Goal: Consume media (video, audio): Consume media (video, audio)

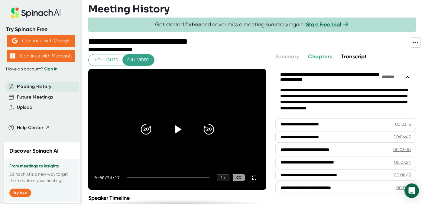
click at [167, 61] on div "**********" at bounding box center [177, 159] width 178 height 211
click at [178, 128] on icon at bounding box center [178, 129] width 7 height 9
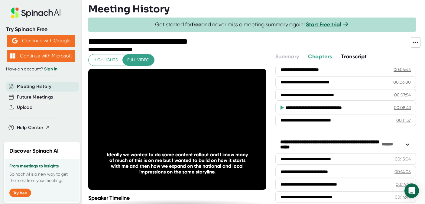
scroll to position [68, 0]
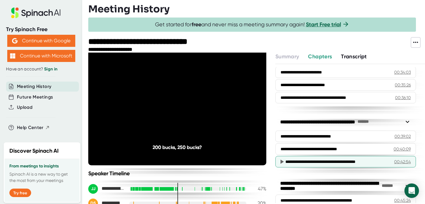
scroll to position [502, 0]
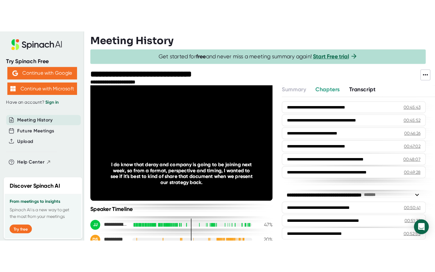
scroll to position [671, 0]
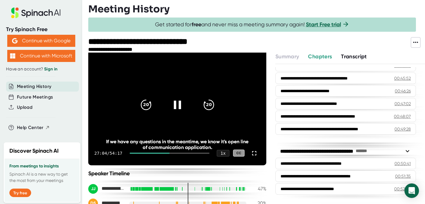
click at [141, 153] on div "27:04 / 54:17 1 x CC" at bounding box center [177, 153] width 178 height 24
click at [141, 153] on div at bounding box center [150, 152] width 40 height 1
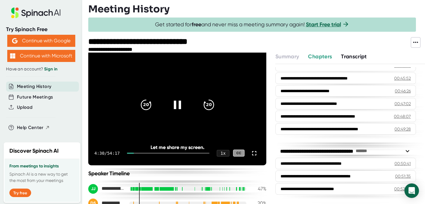
click at [142, 153] on div at bounding box center [168, 152] width 82 height 1
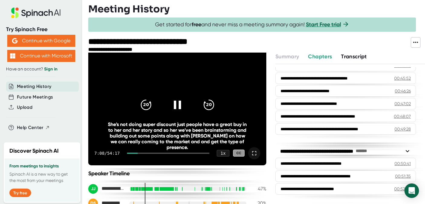
click at [254, 152] on icon at bounding box center [253, 152] width 7 height 7
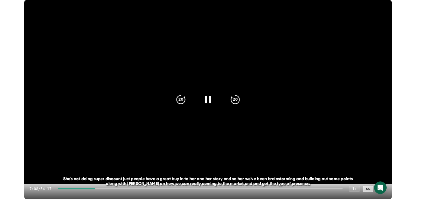
scroll to position [599, 0]
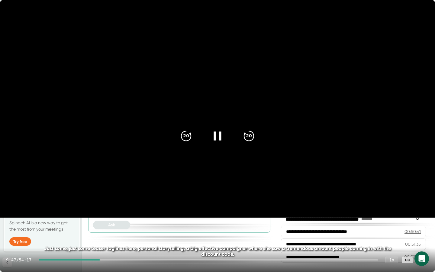
click at [211, 141] on icon at bounding box center [217, 135] width 15 height 15
click at [217, 134] on icon at bounding box center [218, 135] width 7 height 9
click at [217, 134] on icon at bounding box center [217, 135] width 15 height 15
click at [103, 204] on div "9:48 / 54:17 1 x CC" at bounding box center [217, 260] width 435 height 24
drag, startPoint x: 103, startPoint y: 259, endPoint x: 98, endPoint y: 259, distance: 5.1
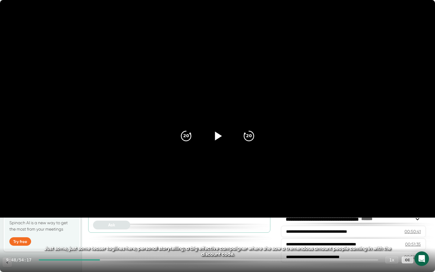
click at [98, 204] on div at bounding box center [69, 259] width 61 height 1
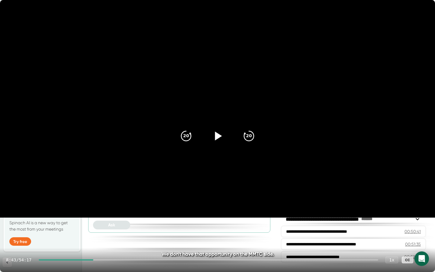
click at [93, 204] on div at bounding box center [66, 259] width 55 height 1
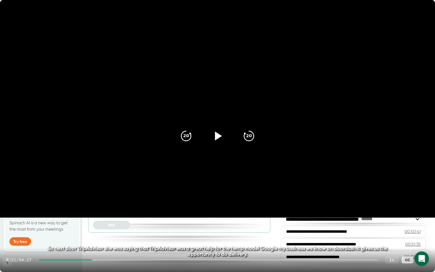
click at [95, 204] on div at bounding box center [208, 259] width 339 height 1
click at [214, 138] on icon at bounding box center [217, 135] width 15 height 15
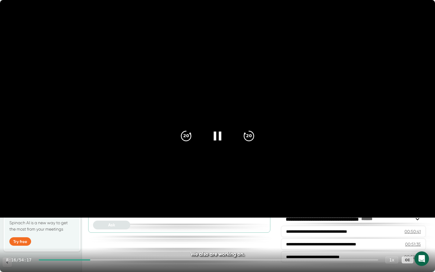
click at [218, 133] on icon at bounding box center [217, 135] width 15 height 15
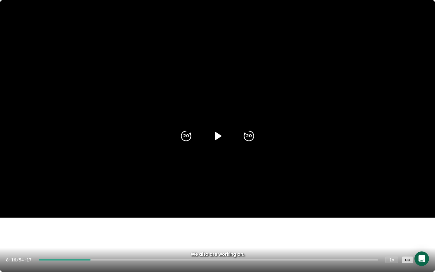
scroll to position [671, 0]
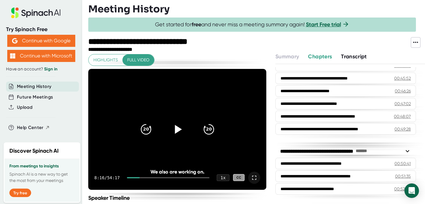
click at [176, 133] on icon at bounding box center [176, 128] width 15 height 15
click at [253, 180] on icon at bounding box center [253, 177] width 7 height 7
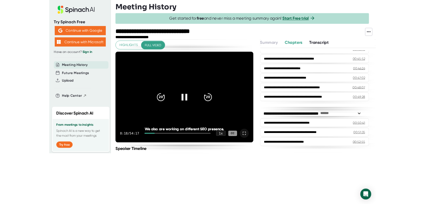
scroll to position [599, 0]
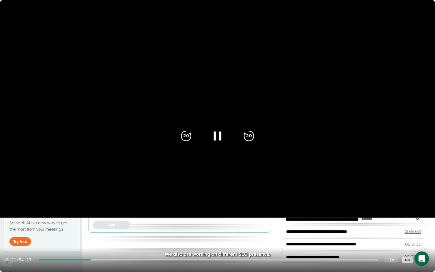
click at [98, 204] on div at bounding box center [208, 259] width 339 height 1
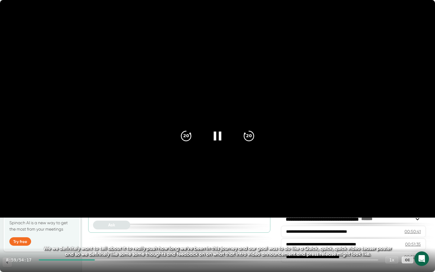
click at [212, 145] on div at bounding box center [217, 135] width 25 height 25
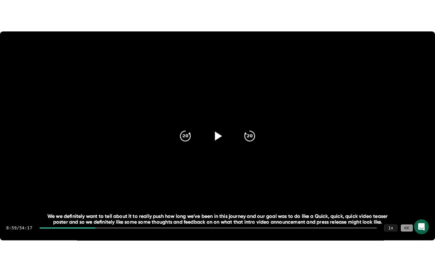
scroll to position [671, 0]
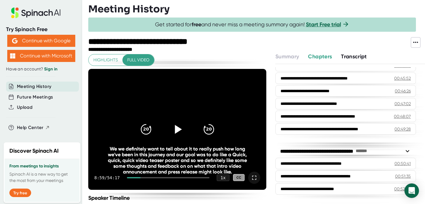
click at [171, 134] on icon at bounding box center [176, 128] width 15 height 15
click at [256, 177] on icon at bounding box center [253, 177] width 7 height 7
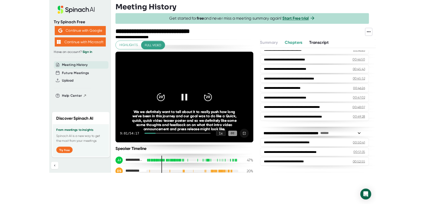
scroll to position [599, 0]
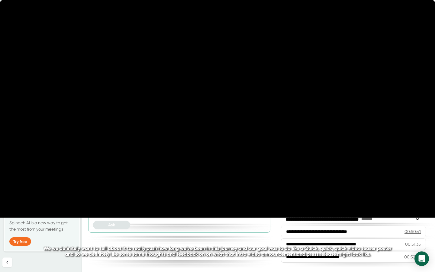
click at [216, 143] on div at bounding box center [217, 135] width 25 height 25
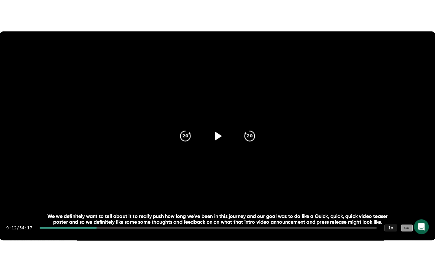
scroll to position [671, 0]
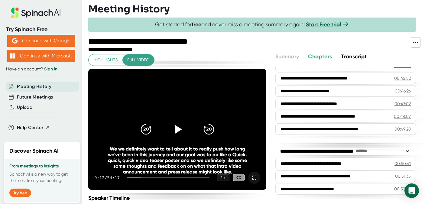
click at [174, 139] on div at bounding box center [177, 129] width 25 height 25
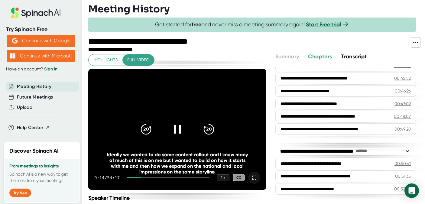
click at [253, 178] on icon at bounding box center [253, 177] width 7 height 7
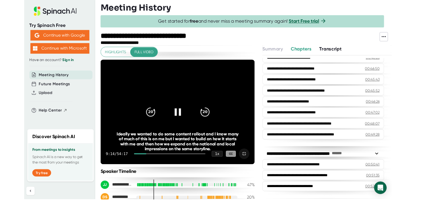
scroll to position [599, 0]
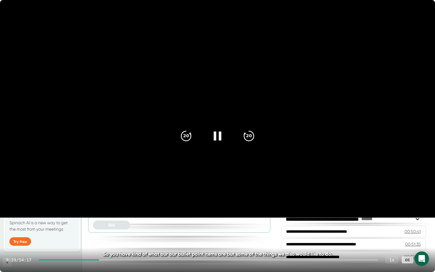
click at [216, 136] on icon at bounding box center [217, 135] width 8 height 9
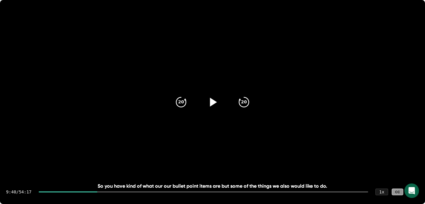
scroll to position [671, 0]
